Goal: Navigation & Orientation: Find specific page/section

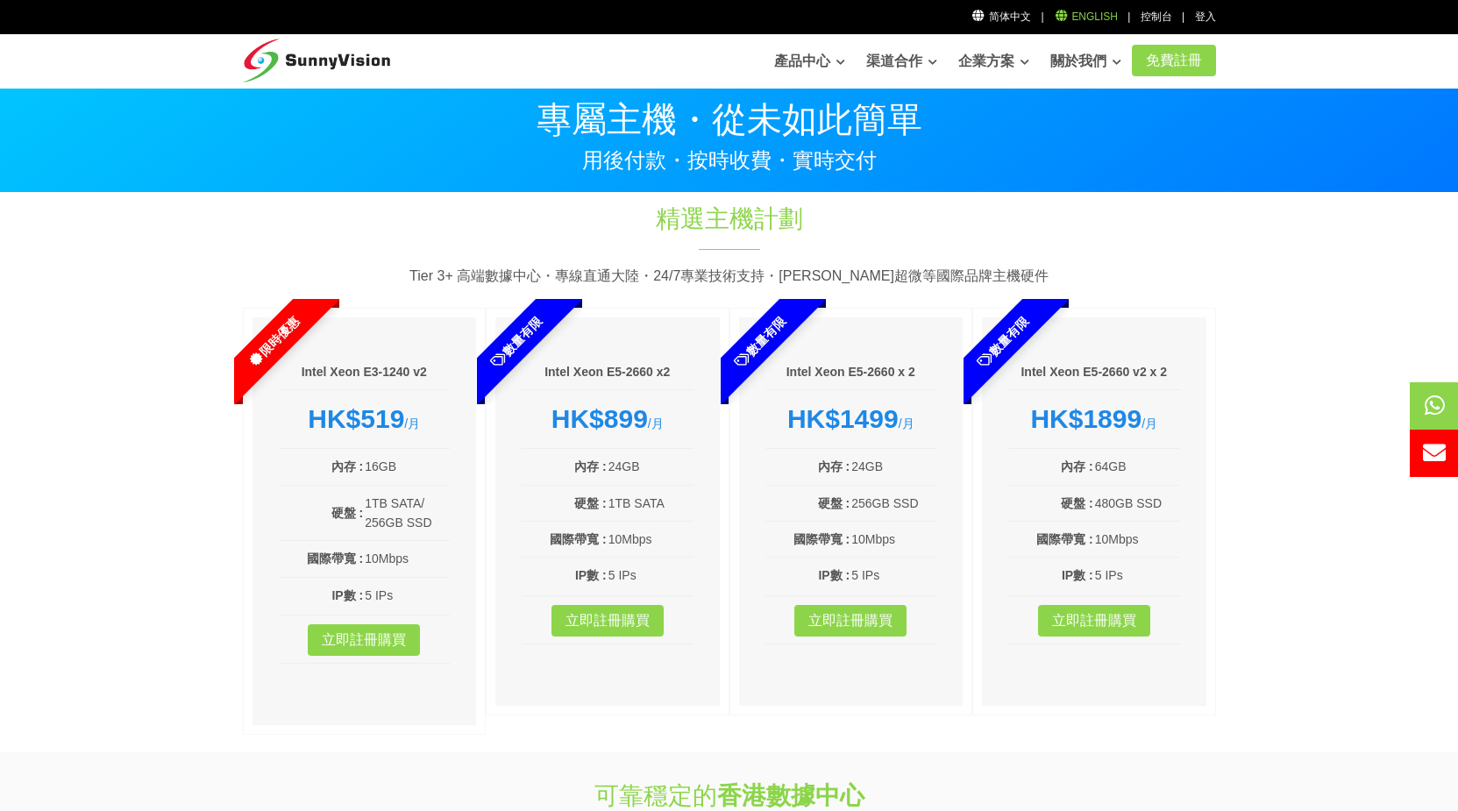
click at [1096, 20] on link "English" at bounding box center [1086, 17] width 64 height 12
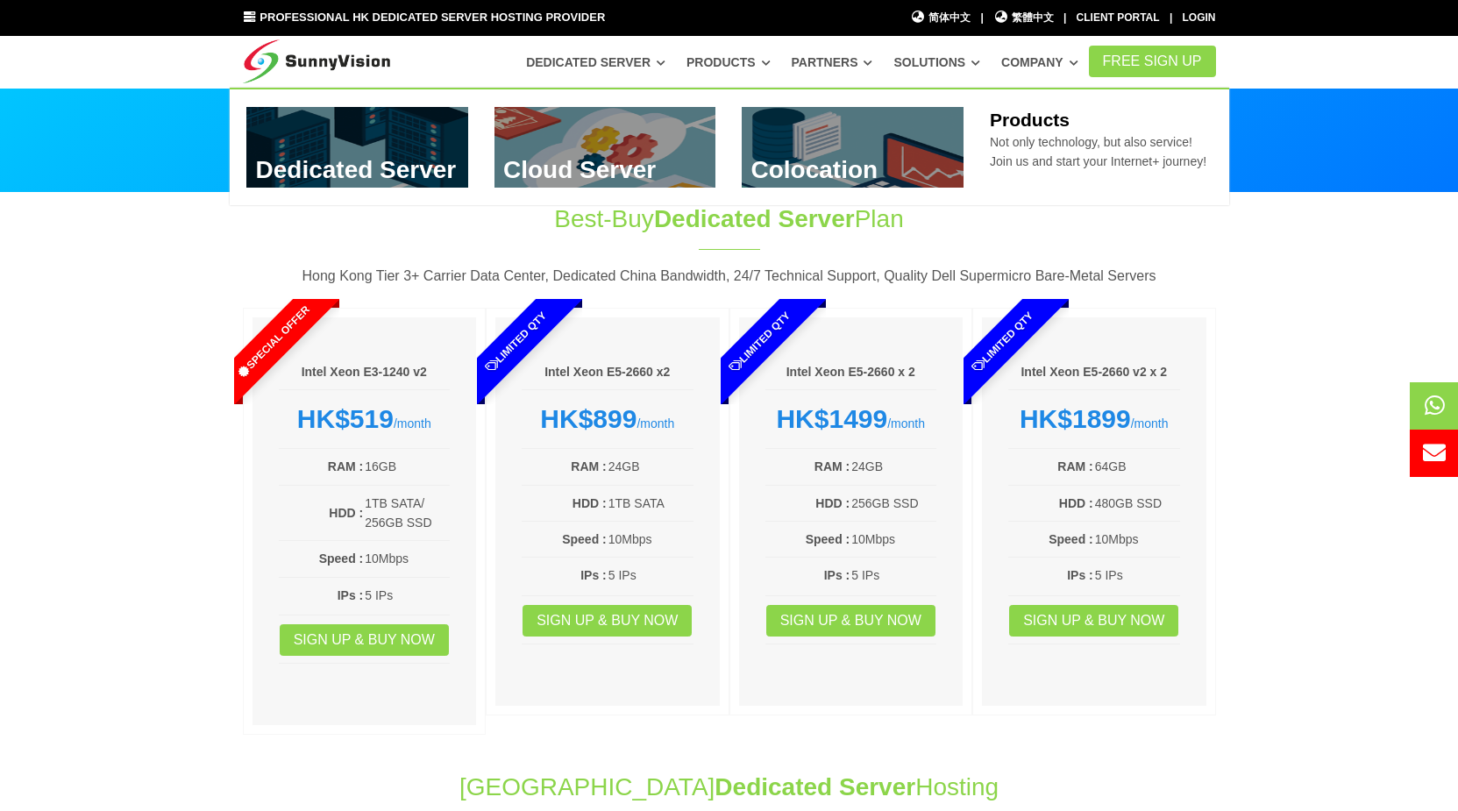
click at [770, 64] on link "Products" at bounding box center [728, 62] width 84 height 32
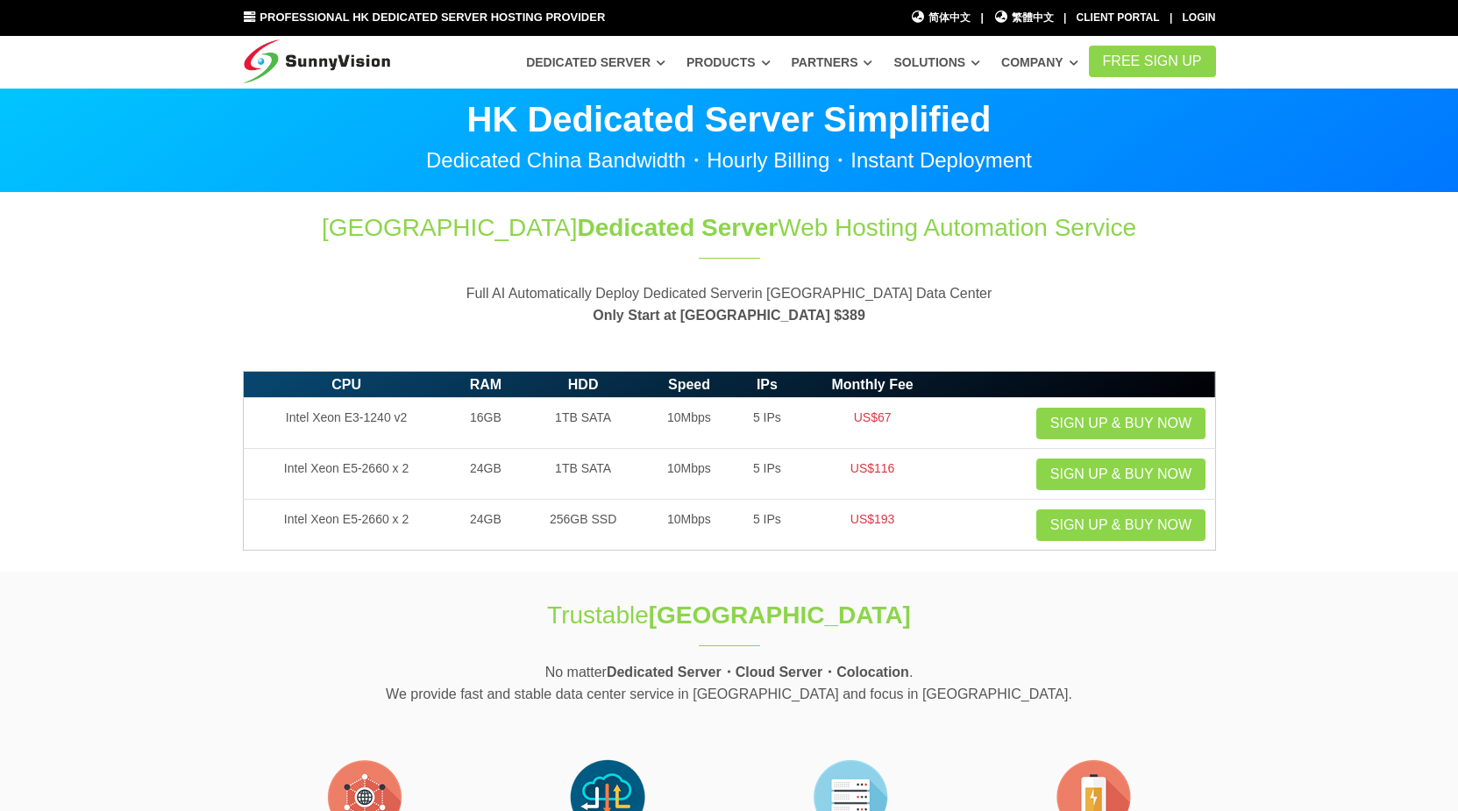
click at [665, 65] on link "Products" at bounding box center [595, 62] width 139 height 32
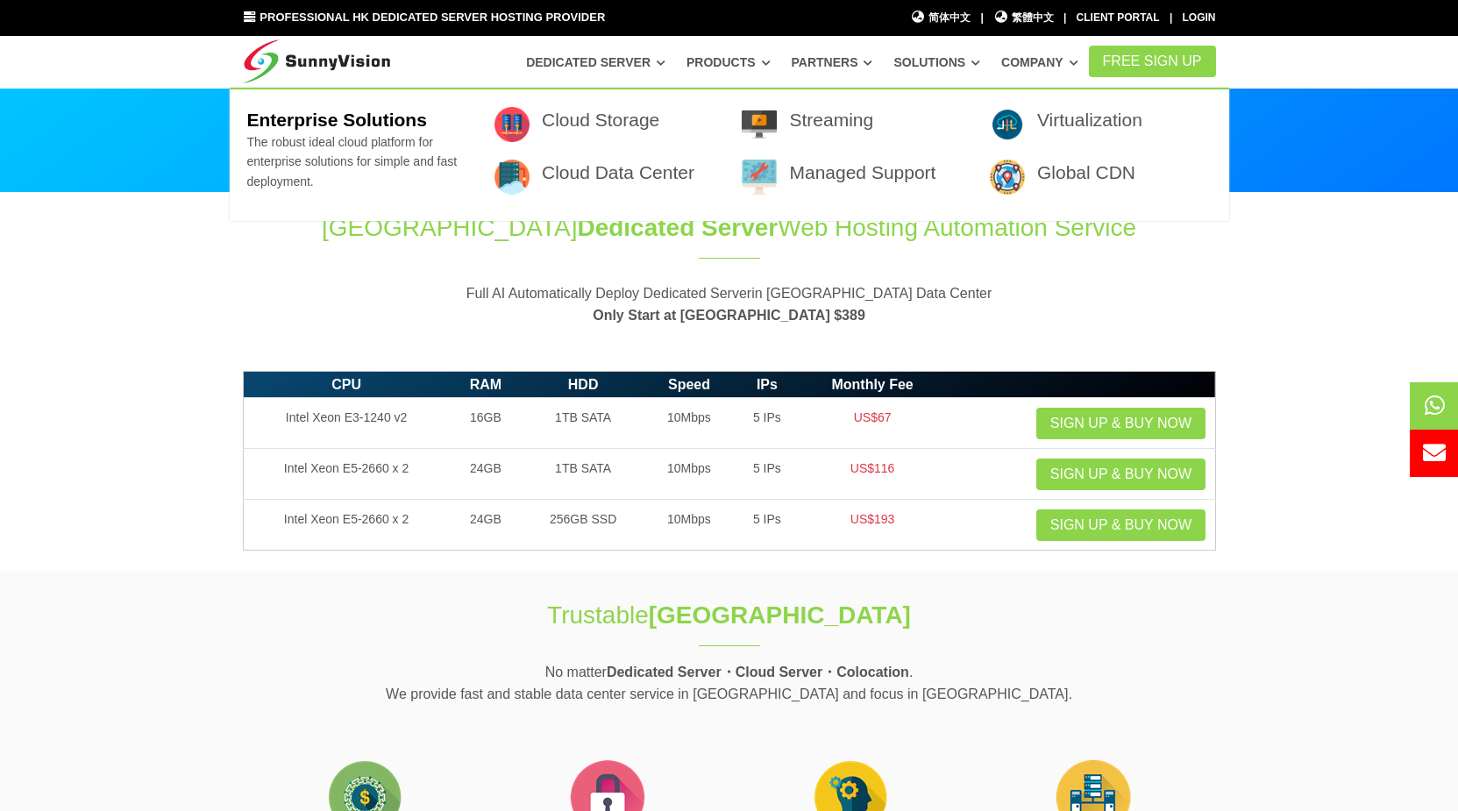
click at [956, 67] on link "Solutions" at bounding box center [936, 62] width 87 height 32
